Goal: Check status: Check status

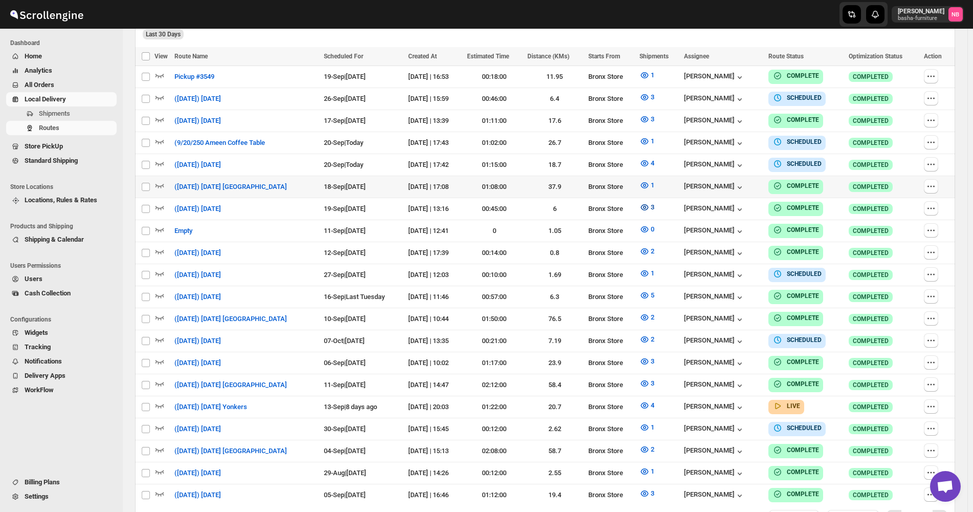
scroll to position [330, 0]
click at [649, 160] on icon "button" at bounding box center [645, 163] width 8 height 6
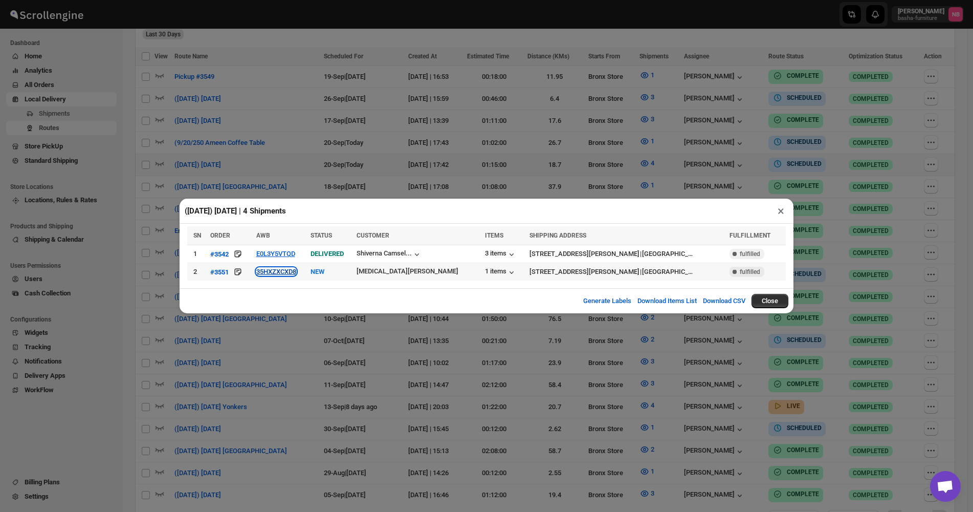
click at [275, 275] on button "35HXZXCXD8" at bounding box center [276, 272] width 40 height 8
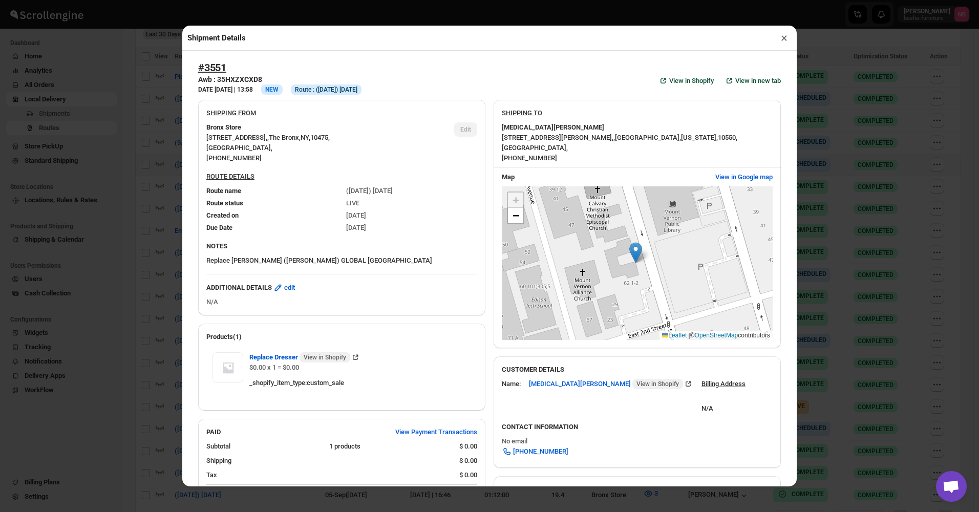
click at [169, 95] on div "Shipment Details × #3551 Awb : 35HXZXCXD8 DATE [DATE] | 13:58 Info NEW Info Rou…" at bounding box center [489, 256] width 979 height 512
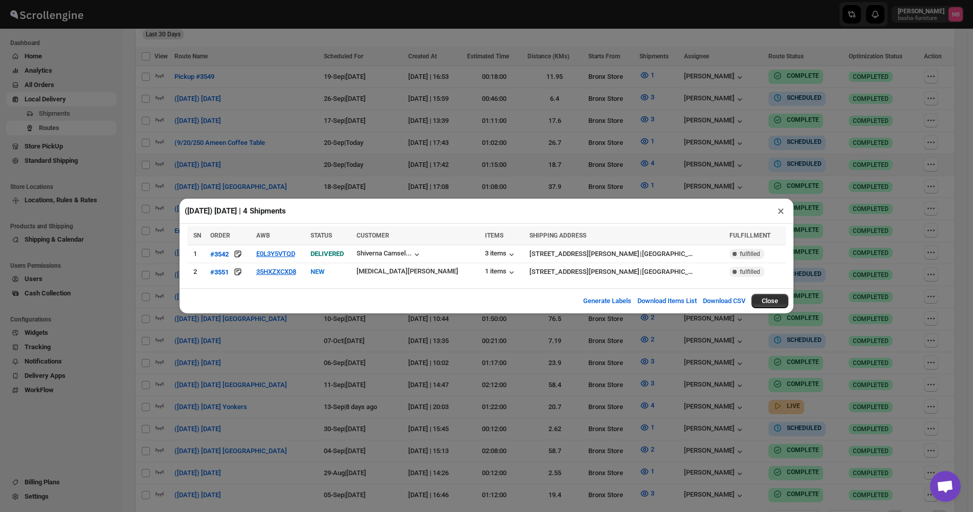
click at [324, 74] on div "([DATE]) [DATE] | 4 Shipments × SN ORDER AWB STATUS CUSTOMER ITEMS SHIPPING ADD…" at bounding box center [486, 256] width 973 height 512
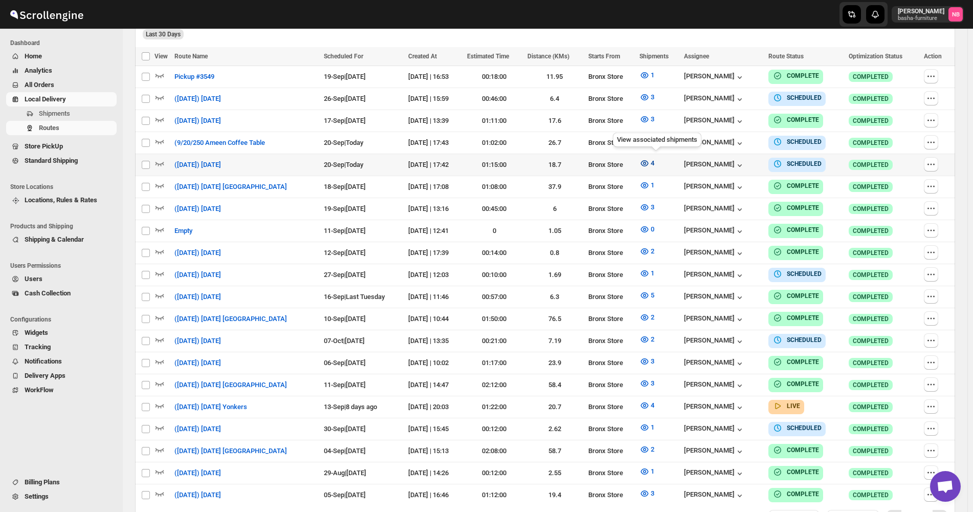
click at [644, 163] on button "4" at bounding box center [647, 163] width 27 height 16
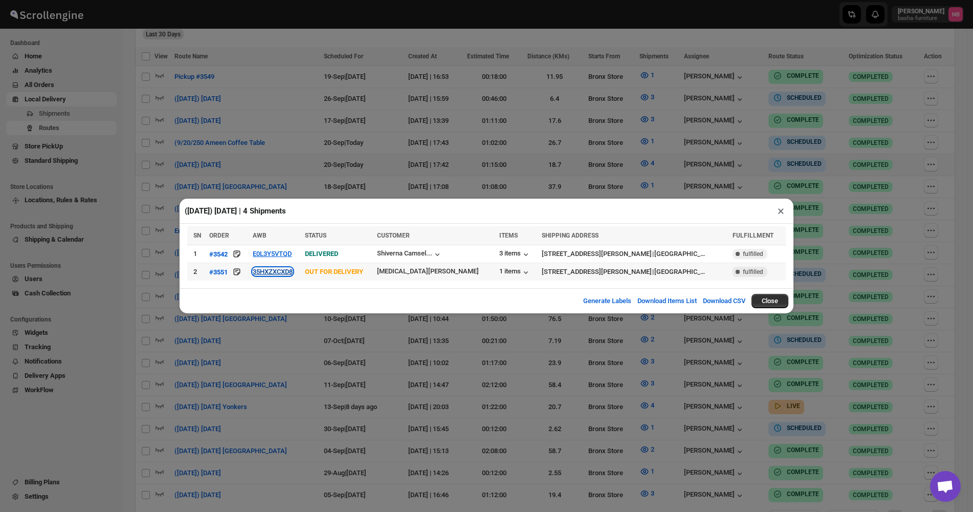
click at [292, 270] on button "35HXZXCXD8" at bounding box center [273, 272] width 40 height 8
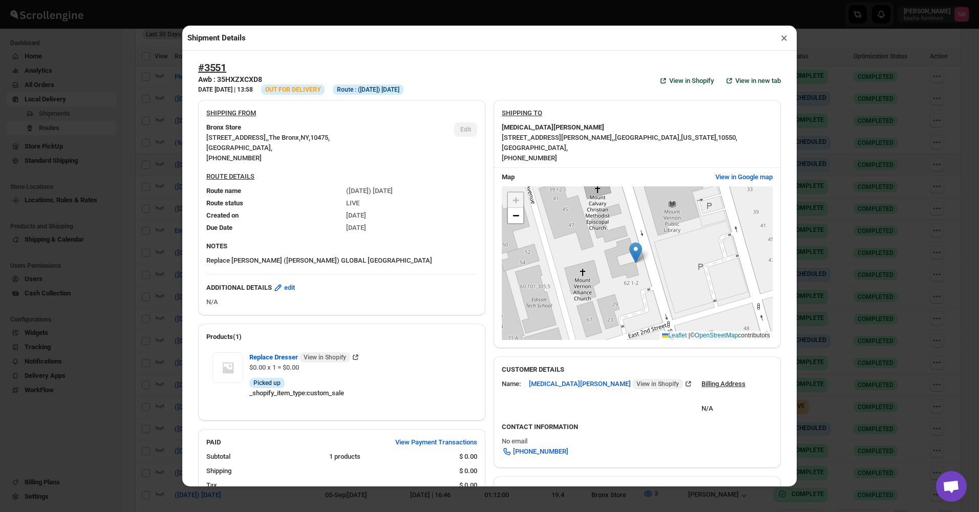
click at [150, 166] on div "Shipment Details × #3551 Awb : 35HXZXCXD8 DATE [DATE] | 13:58 Info OUT FOR DELI…" at bounding box center [489, 256] width 979 height 512
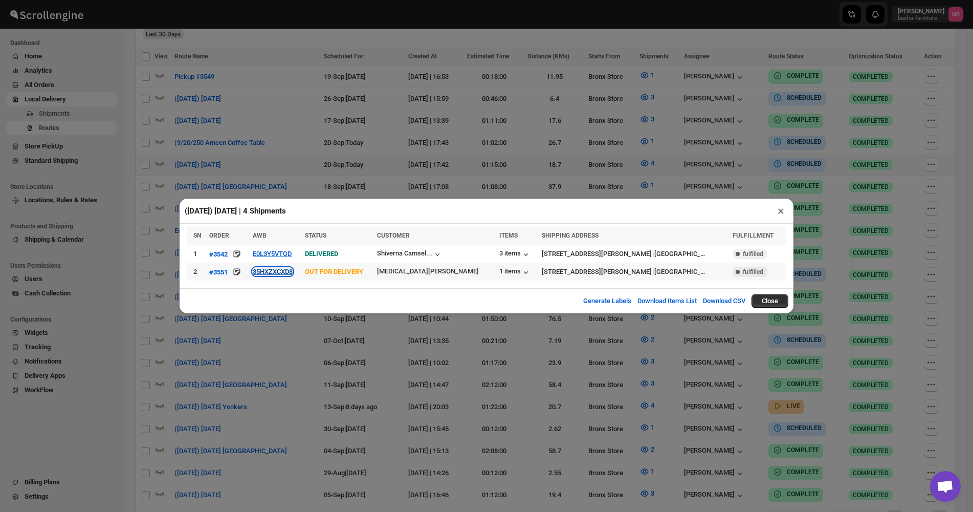
click at [265, 272] on button "35HXZXCXD8" at bounding box center [273, 272] width 40 height 8
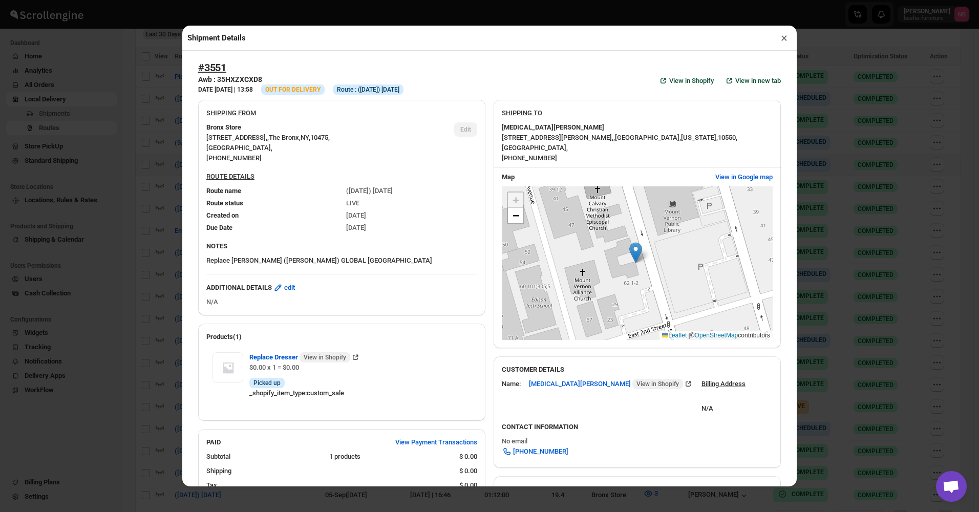
click at [131, 183] on div "Shipment Details × #3551 Awb : 35HXZXCXD8 DATE [DATE] | 13:58 Info OUT FOR DELI…" at bounding box center [489, 256] width 979 height 512
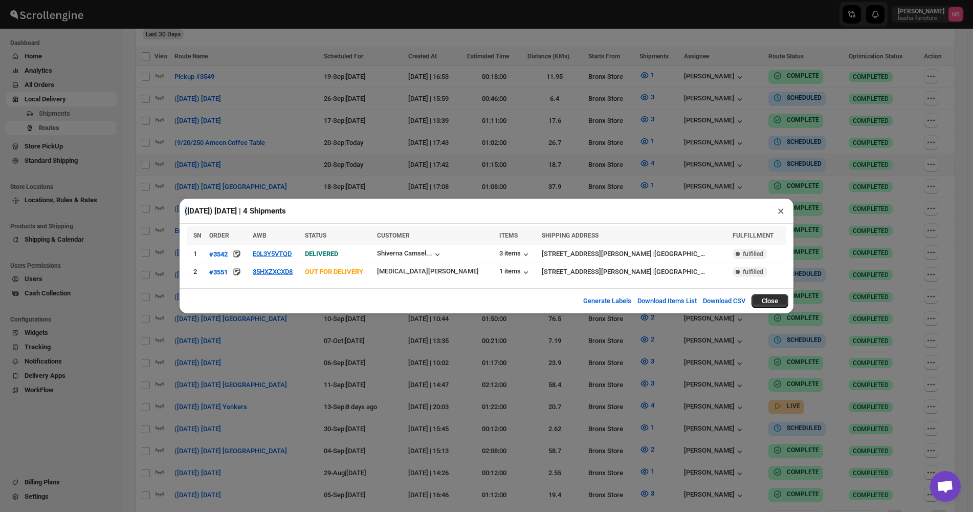
click at [131, 183] on div "([DATE]) [DATE] | 4 Shipments × SN ORDER AWB STATUS CUSTOMER ITEMS SHIPPING ADD…" at bounding box center [486, 256] width 973 height 512
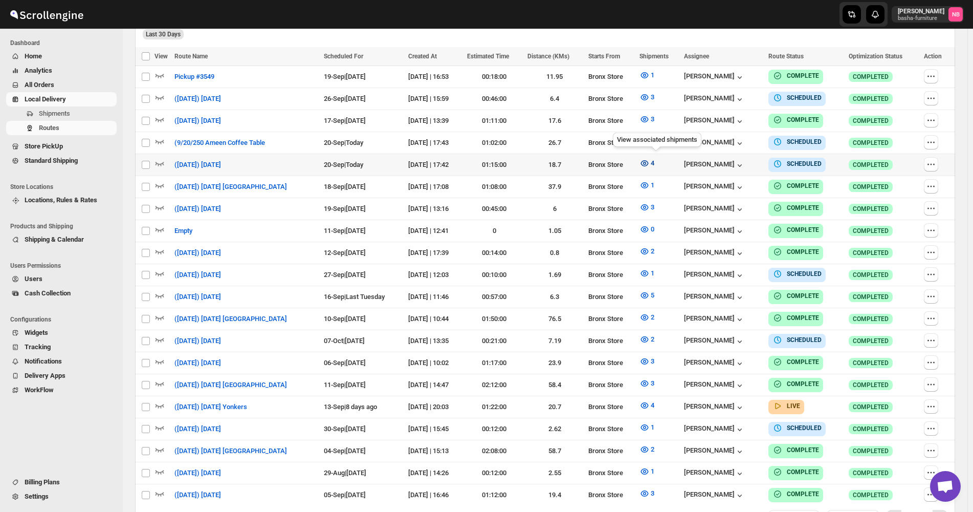
click at [649, 160] on icon "button" at bounding box center [645, 163] width 10 height 10
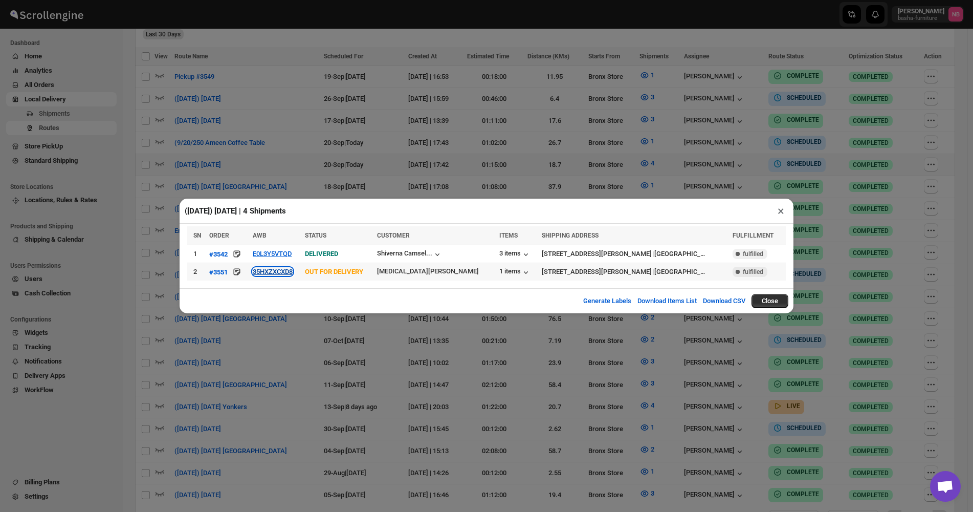
click at [279, 272] on button "35HXZXCXD8" at bounding box center [273, 272] width 40 height 8
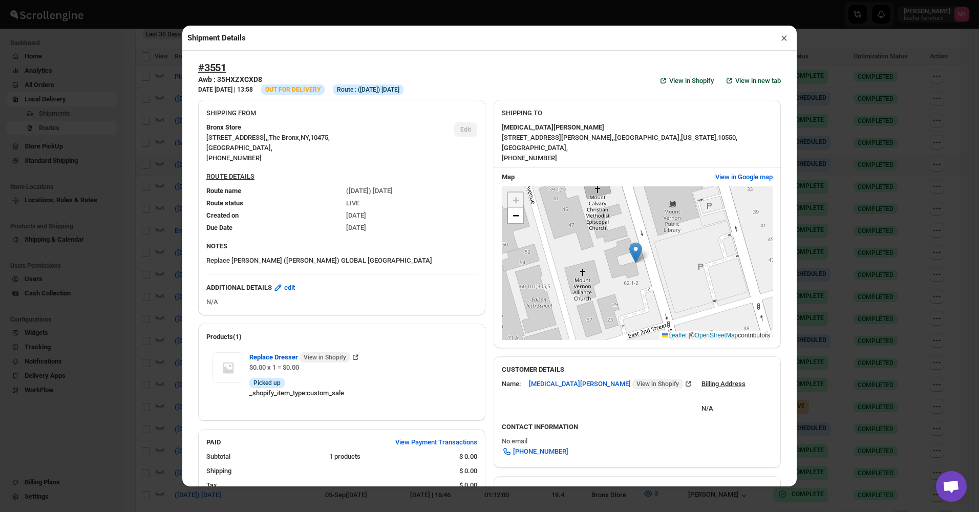
drag, startPoint x: 169, startPoint y: 134, endPoint x: 175, endPoint y: 136, distance: 6.5
click at [172, 135] on div "Shipment Details × #3551 Awb : 35HXZXCXD8 DATE [DATE] | 13:58 Info OUT FOR DELI…" at bounding box center [489, 256] width 979 height 512
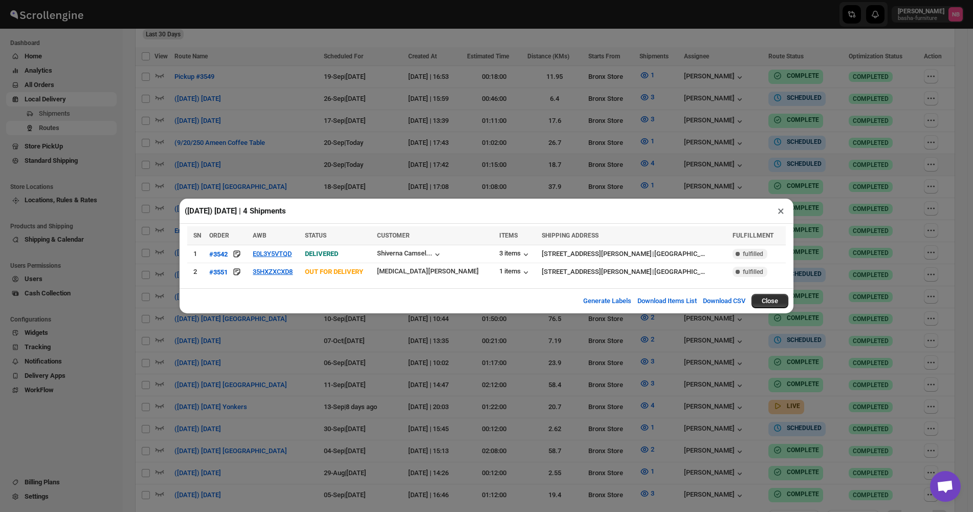
click at [457, 81] on div "([DATE]) [DATE] | 4 Shipments × SN ORDER AWB STATUS CUSTOMER ITEMS SHIPPING ADD…" at bounding box center [486, 256] width 973 height 512
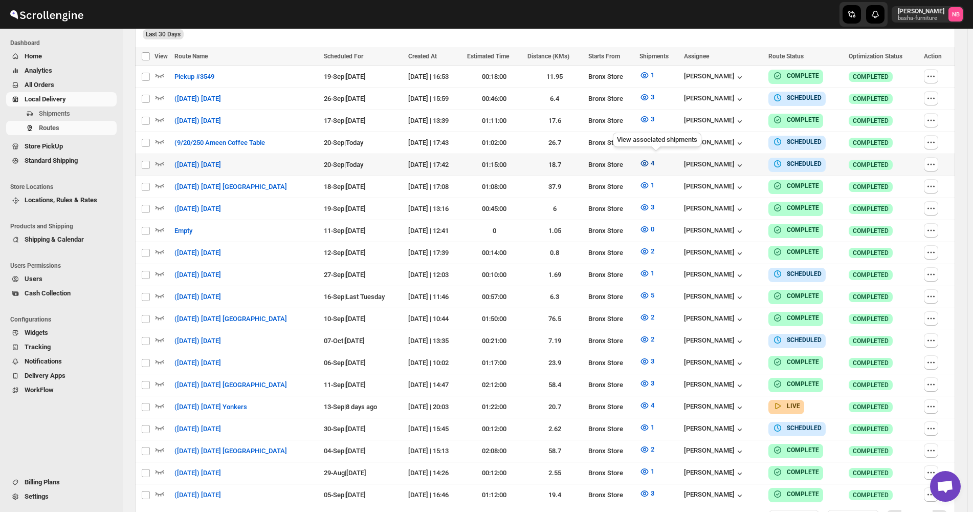
click at [650, 159] on icon "button" at bounding box center [645, 163] width 10 height 10
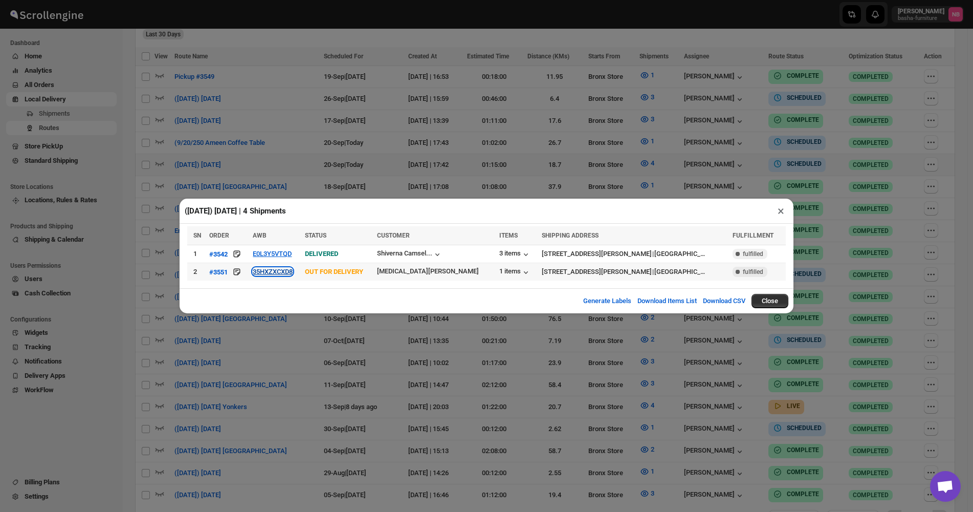
click at [269, 272] on button "35HXZXCXD8" at bounding box center [273, 272] width 40 height 8
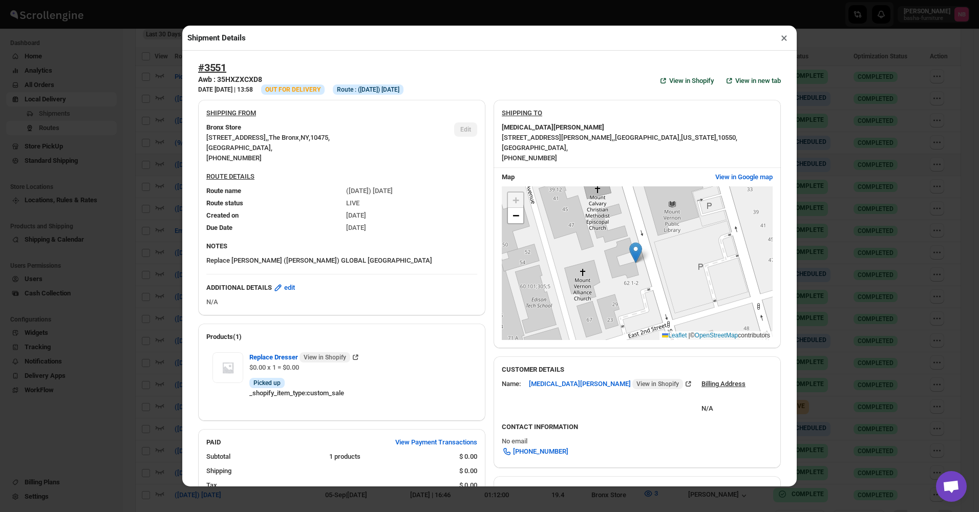
click at [154, 178] on div "Shipment Details × #3551 Awb : 35HXZXCXD8 DATE [DATE] | 13:58 Info OUT FOR DELI…" at bounding box center [489, 256] width 979 height 512
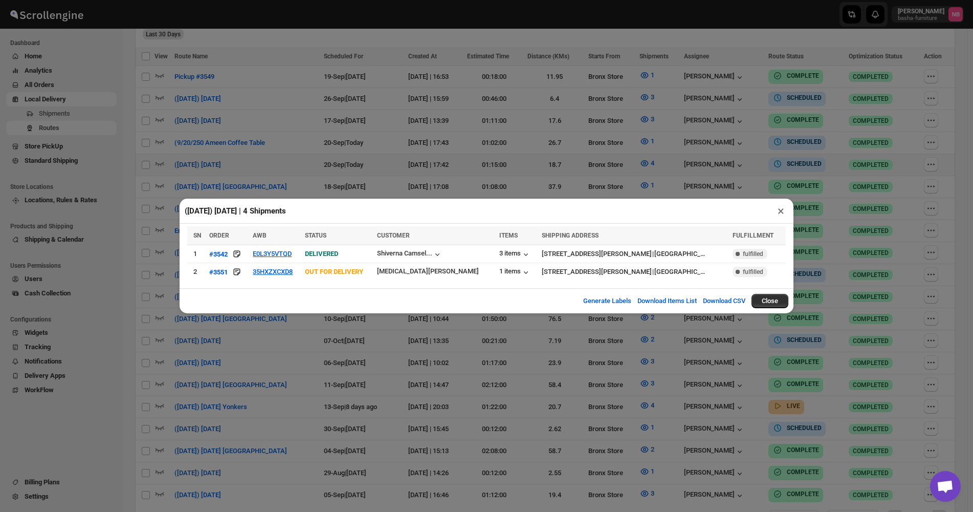
click at [429, 46] on div "([DATE]) [DATE] | 4 Shipments × SN ORDER AWB STATUS CUSTOMER ITEMS SHIPPING ADD…" at bounding box center [486, 256] width 973 height 512
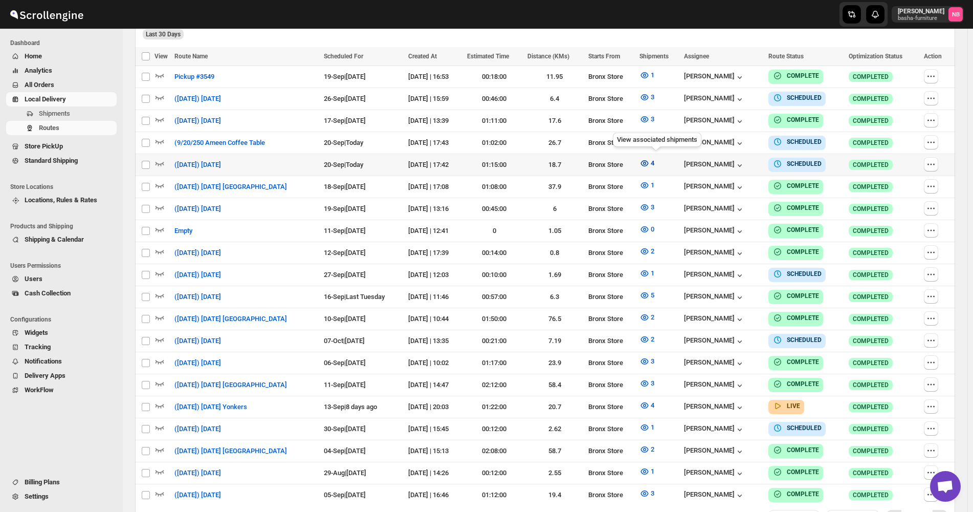
click at [657, 156] on button "4" at bounding box center [647, 163] width 27 height 16
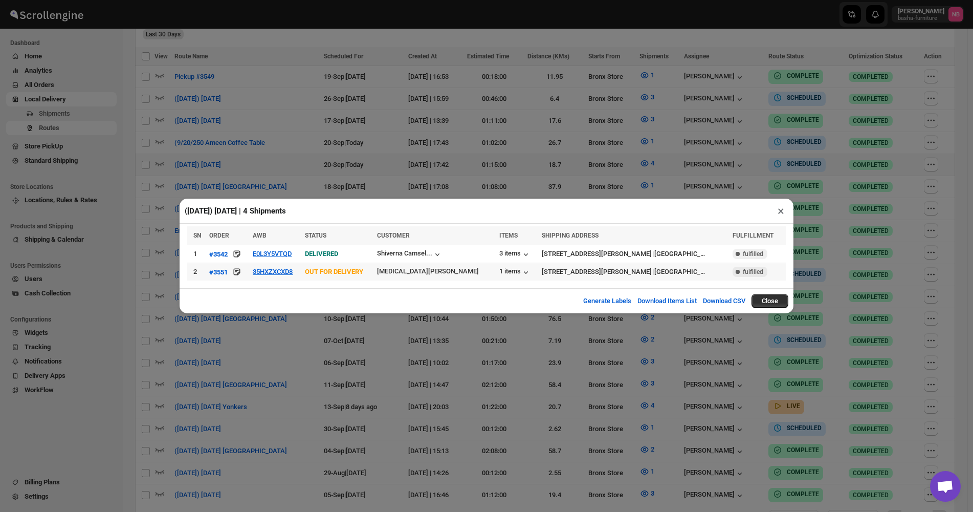
click at [298, 272] on td "35HXZXCXD8" at bounding box center [276, 272] width 52 height 18
click at [293, 272] on button "35HXZXCXD8" at bounding box center [273, 272] width 40 height 8
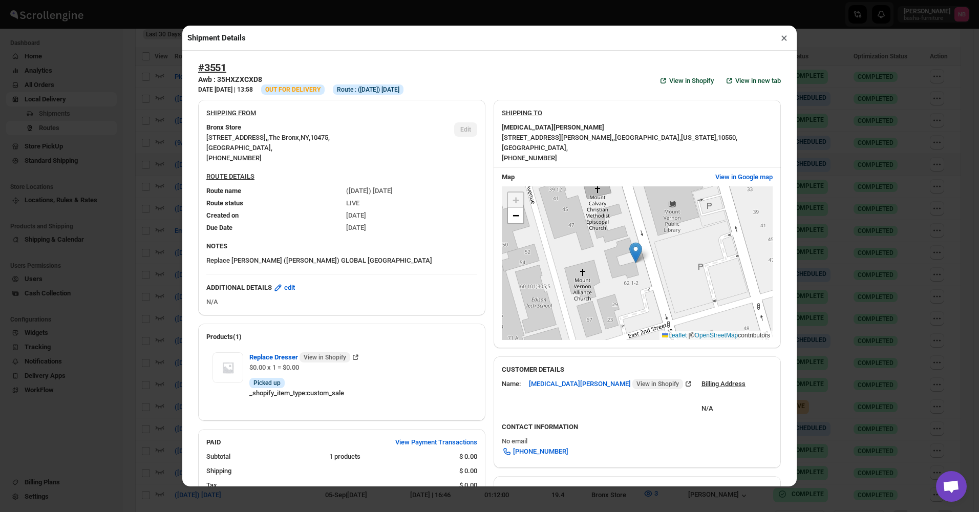
click at [179, 175] on div "Shipment Details × #3551 Awb : 35HXZXCXD8 DATE [DATE] | 13:58 Info OUT FOR DELI…" at bounding box center [489, 256] width 979 height 512
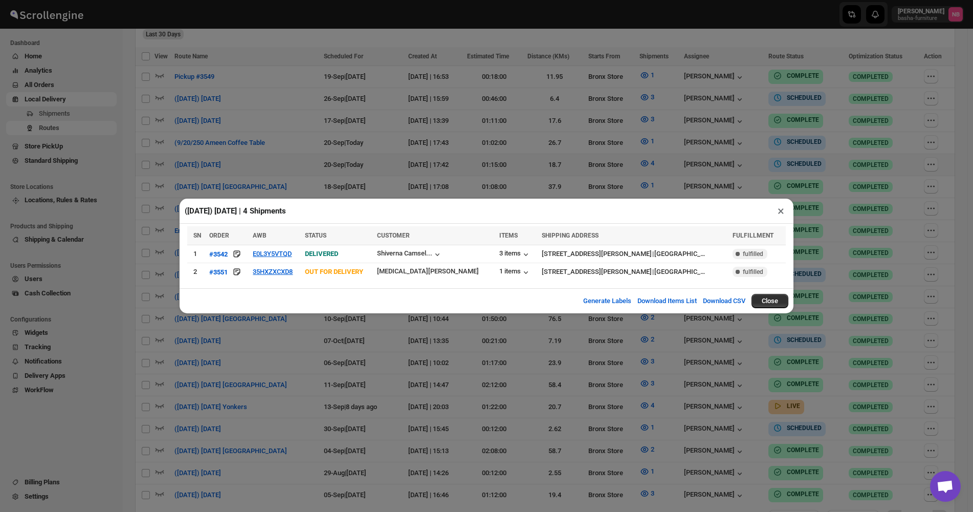
click at [373, 116] on div "([DATE]) [DATE] | 4 Shipments × SN ORDER AWB STATUS CUSTOMER ITEMS SHIPPING ADD…" at bounding box center [486, 256] width 973 height 512
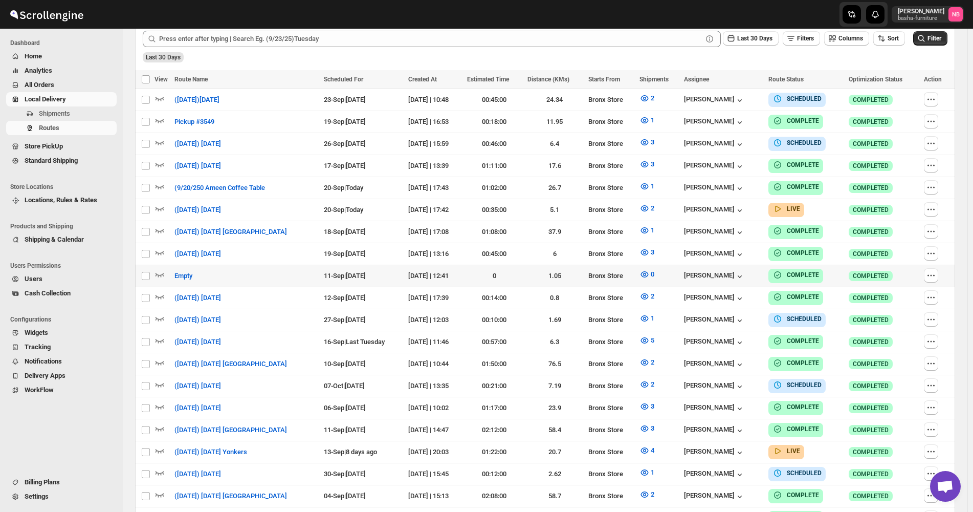
scroll to position [307, 0]
click at [649, 165] on icon "button" at bounding box center [645, 164] width 8 height 6
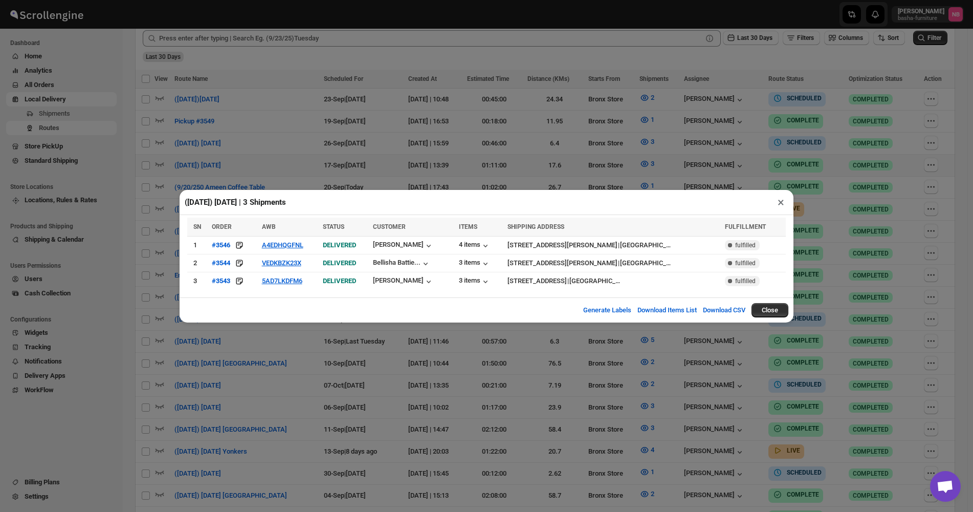
drag, startPoint x: 369, startPoint y: 148, endPoint x: 374, endPoint y: 149, distance: 5.2
click at [371, 148] on div "([DATE]) [DATE] | 3 Shipments × SN ORDER AWB STATUS CUSTOMER ITEMS SHIPPING ADD…" at bounding box center [486, 256] width 973 height 512
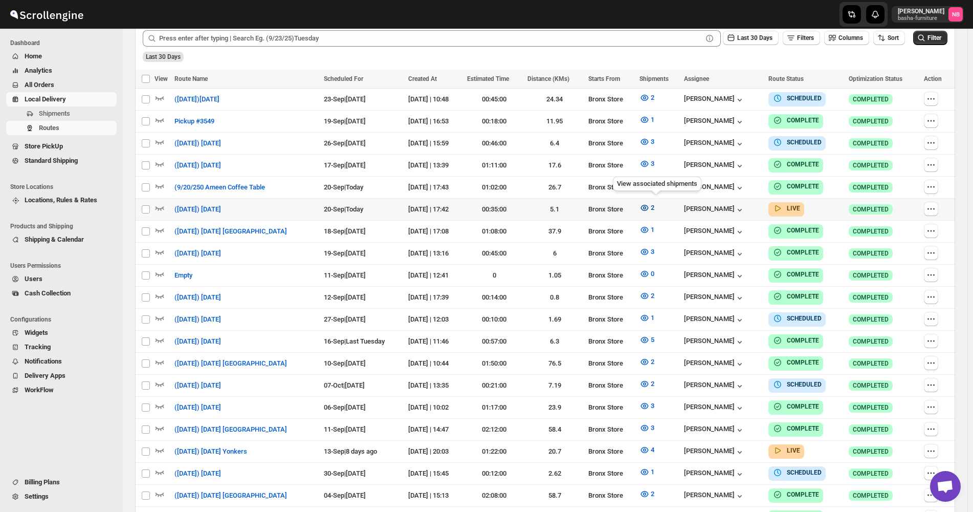
click at [650, 204] on icon "button" at bounding box center [645, 208] width 10 height 10
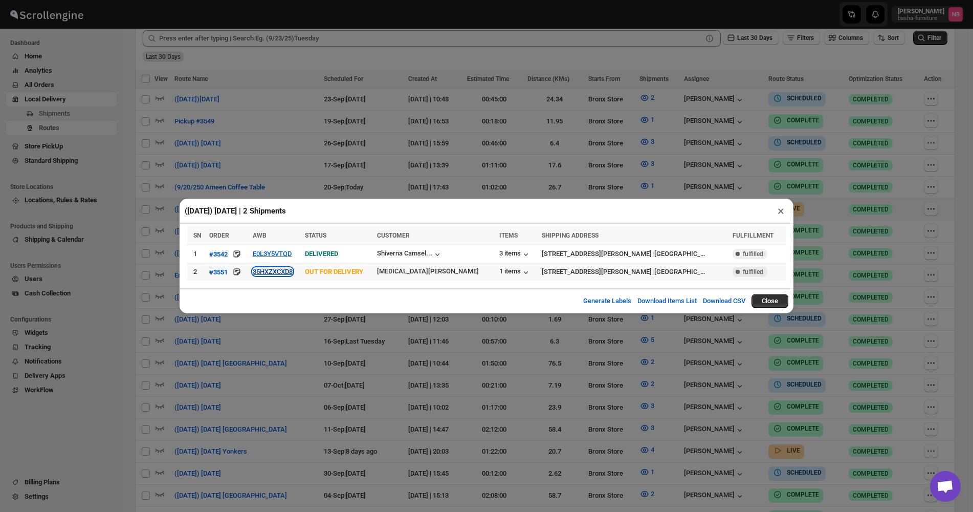
click at [289, 275] on button "35HXZXCXD8" at bounding box center [273, 272] width 40 height 8
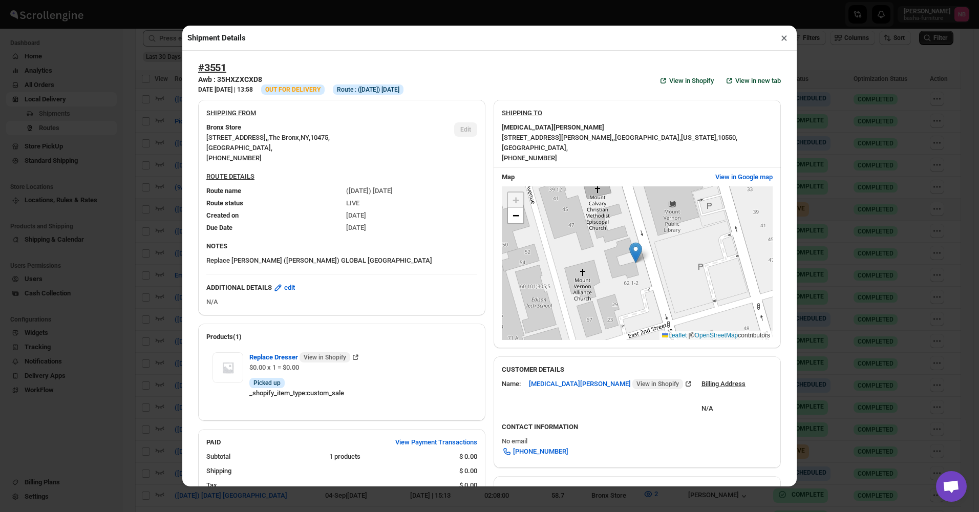
click at [159, 162] on div "Shipment Details × #3551 Awb : 35HXZXCXD8 DATE [DATE] | 13:58 Info OUT FOR DELI…" at bounding box center [489, 256] width 979 height 512
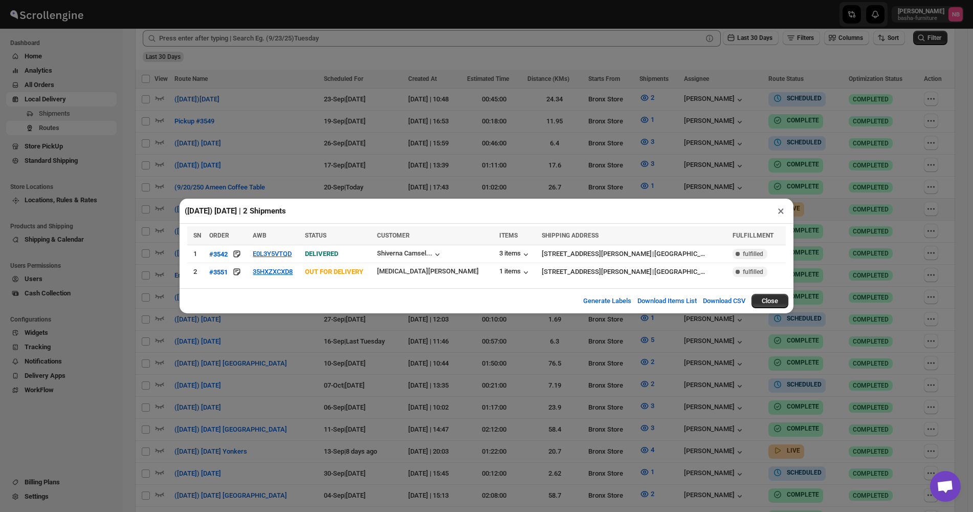
click at [272, 116] on div "(9/20/25) Saturday | 2 Shipments × SN ORDER AWB STATUS CUSTOMER ITEMS SHIPPING …" at bounding box center [486, 256] width 973 height 512
